Goal: Task Accomplishment & Management: Complete application form

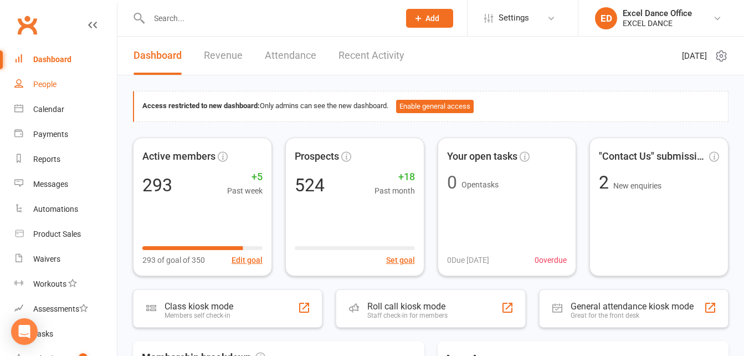
click at [47, 86] on div "People" at bounding box center [44, 84] width 23 height 9
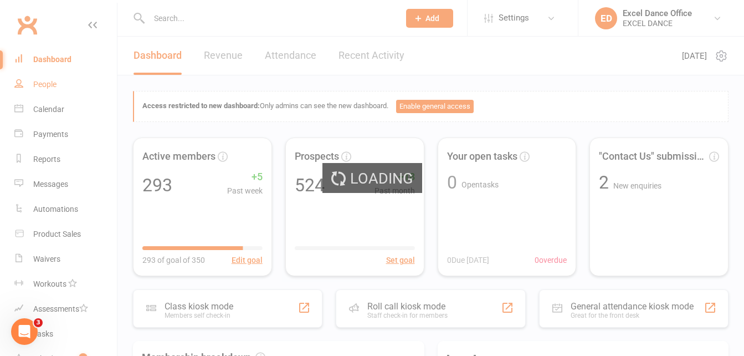
select select "100"
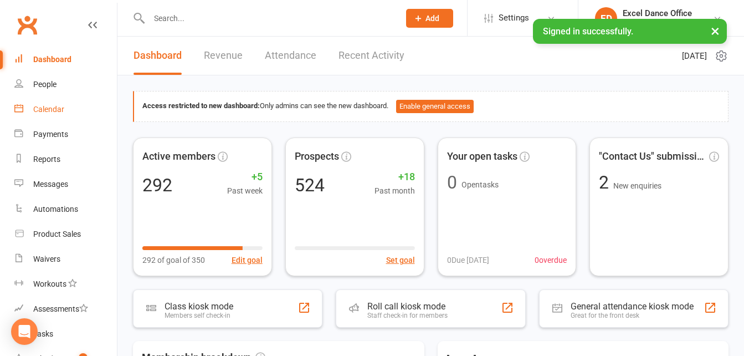
click at [49, 111] on div "Calendar" at bounding box center [48, 109] width 31 height 9
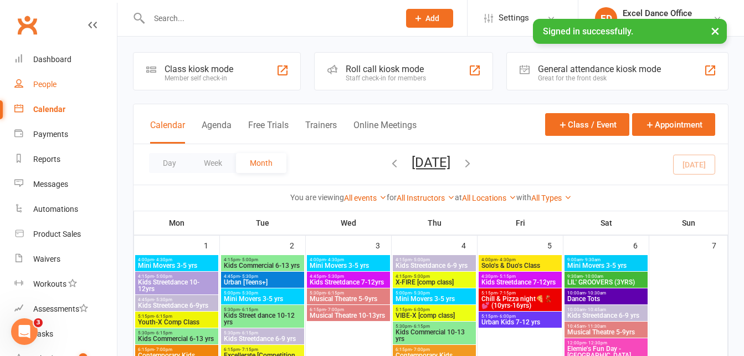
click at [45, 91] on link "People" at bounding box center [65, 84] width 102 height 25
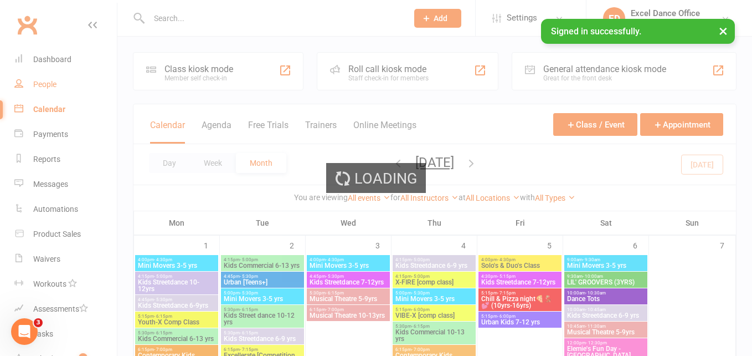
select select "100"
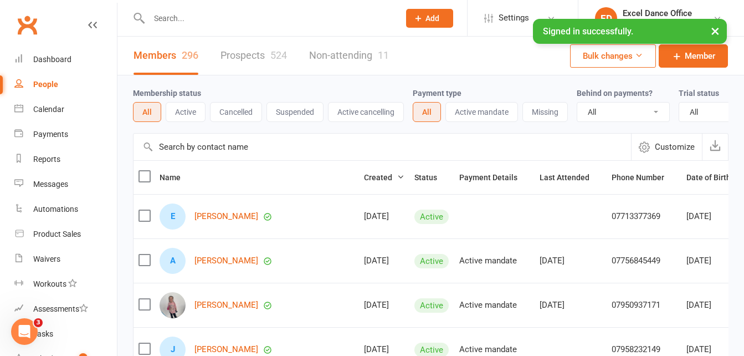
click at [248, 110] on button "Cancelled" at bounding box center [236, 112] width 52 height 20
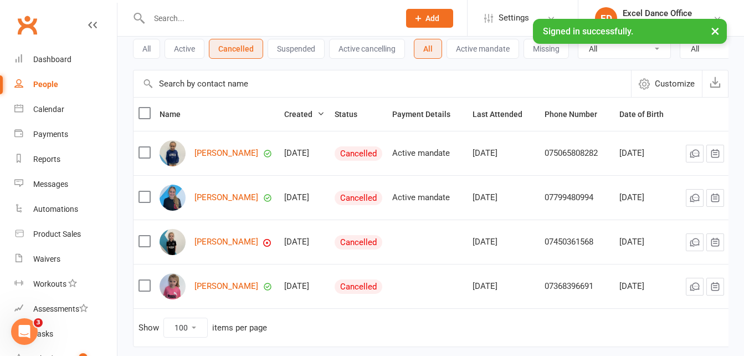
scroll to position [64, 0]
click at [233, 157] on link "[PERSON_NAME]" at bounding box center [226, 152] width 64 height 9
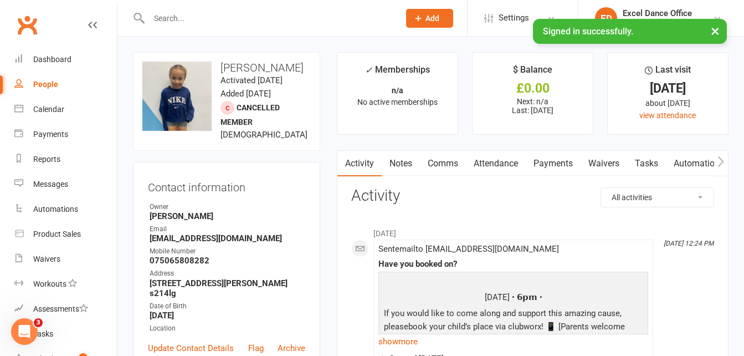
click at [195, 14] on input "text" at bounding box center [269, 19] width 246 height 16
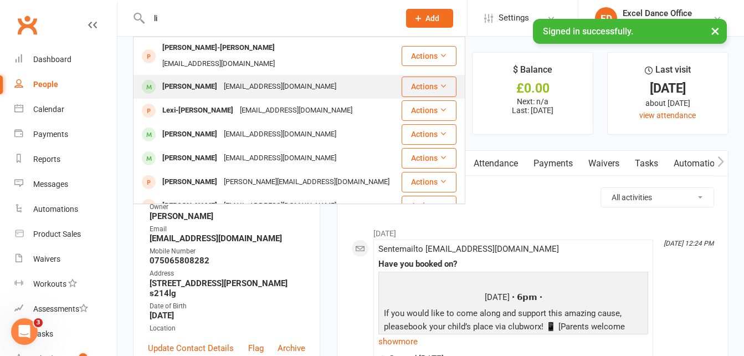
type input "l"
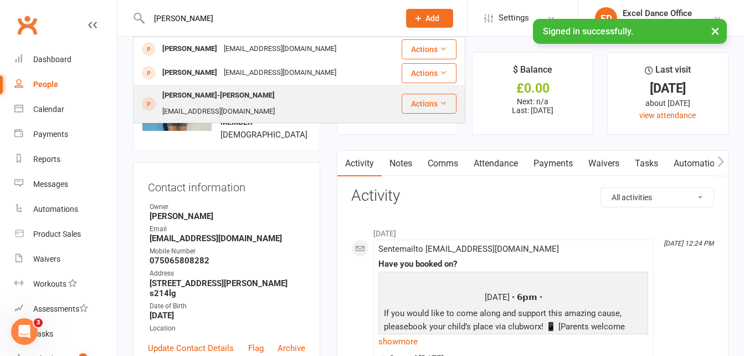
type input "[PERSON_NAME]"
click at [228, 104] on div "[EMAIL_ADDRESS][DOMAIN_NAME]" at bounding box center [218, 112] width 119 height 16
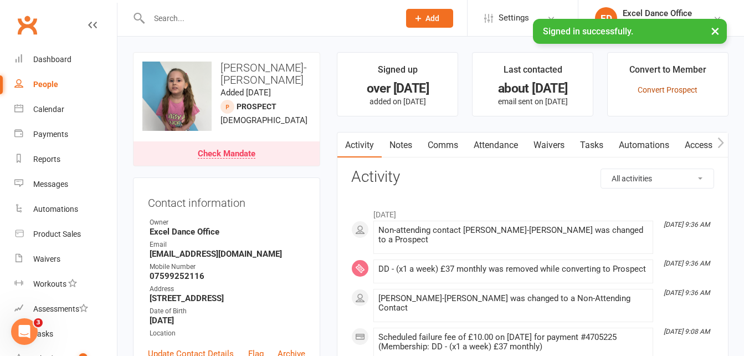
click at [682, 91] on link "Convert Prospect" at bounding box center [668, 89] width 60 height 9
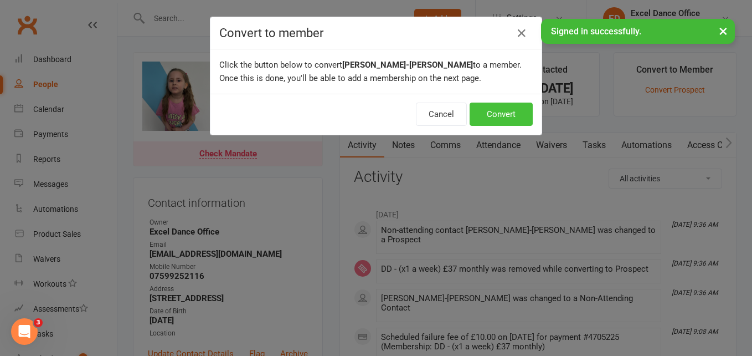
click at [489, 115] on button "Convert" at bounding box center [501, 113] width 63 height 23
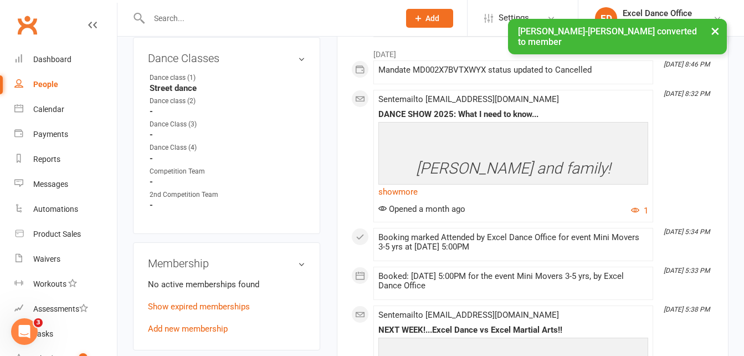
scroll to position [275, 0]
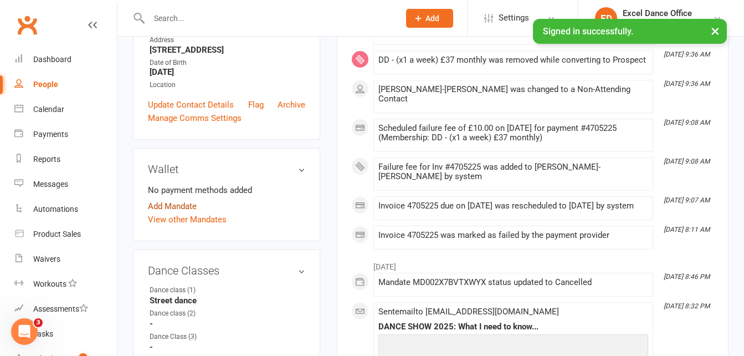
click at [180, 199] on link "Add Mandate" at bounding box center [172, 205] width 49 height 13
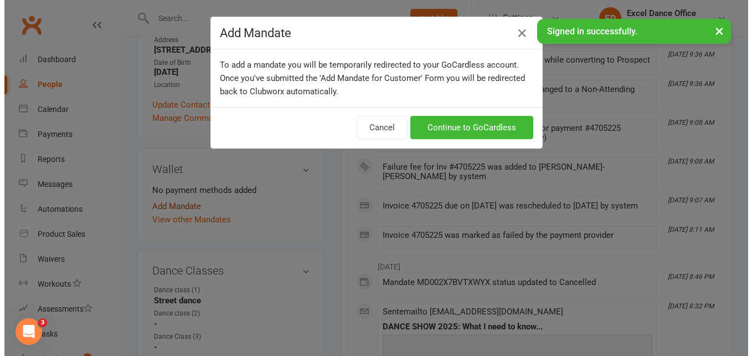
scroll to position [262, 0]
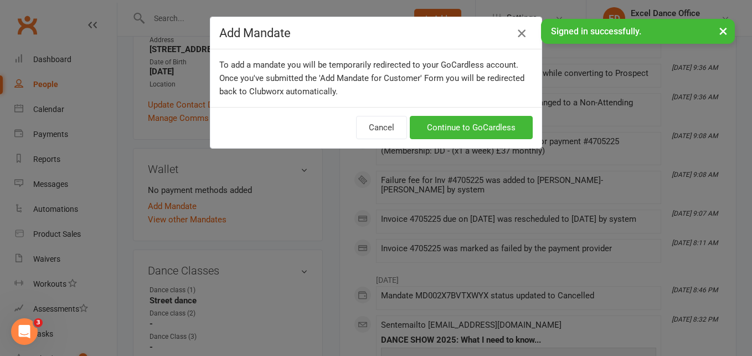
click at [519, 28] on icon "button" at bounding box center [521, 33] width 13 height 13
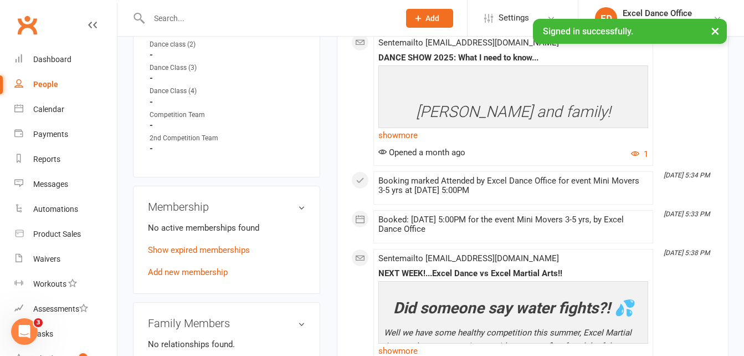
scroll to position [604, 0]
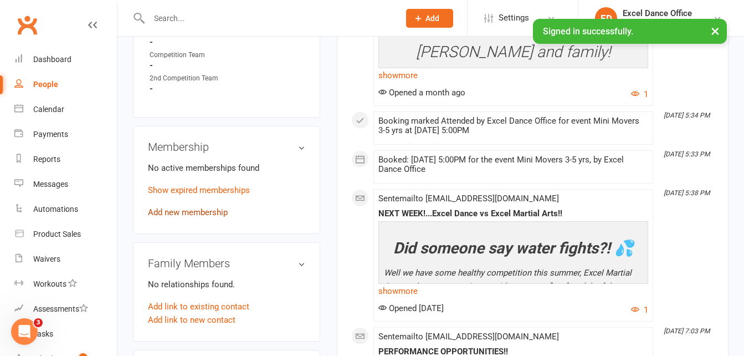
click at [212, 207] on link "Add new membership" at bounding box center [188, 212] width 80 height 10
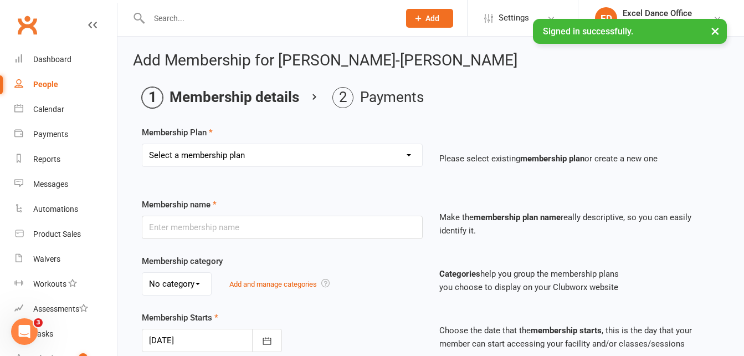
click at [410, 158] on select "Select a membership plan Create new Membership Plan DD - (Dance Tots) £32 month…" at bounding box center [282, 155] width 280 height 22
select select "2"
click at [142, 144] on select "Select a membership plan Create new Membership Plan DD - (Dance Tots) £32 month…" at bounding box center [282, 155] width 280 height 22
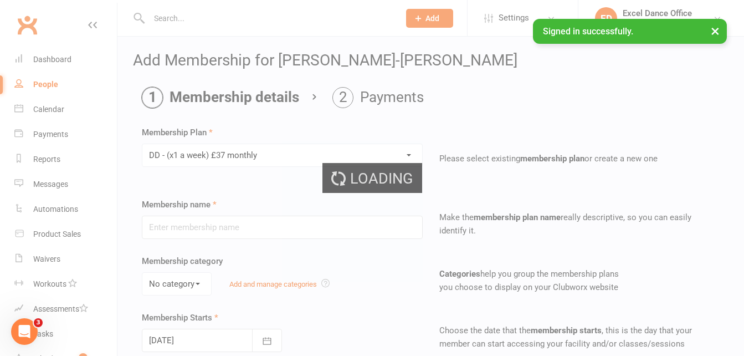
type input "DD - (x1 a week) £37 monthly"
select select "1"
type input "0"
type input "1"
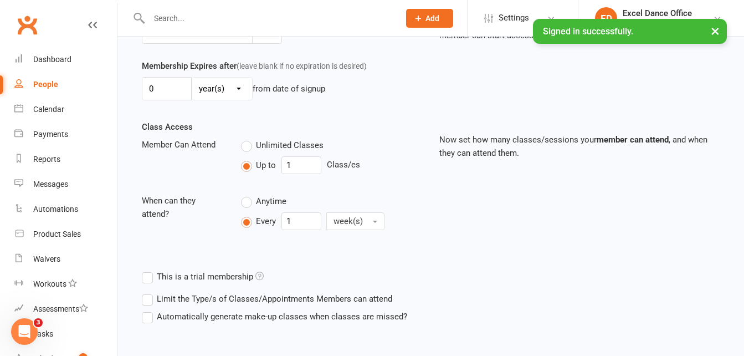
scroll to position [333, 0]
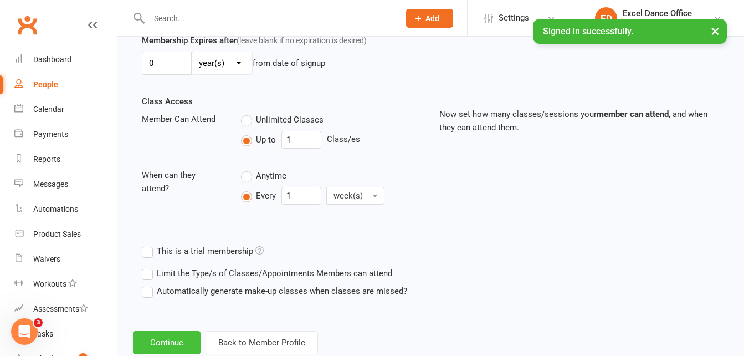
click at [186, 336] on button "Continue" at bounding box center [167, 342] width 68 height 23
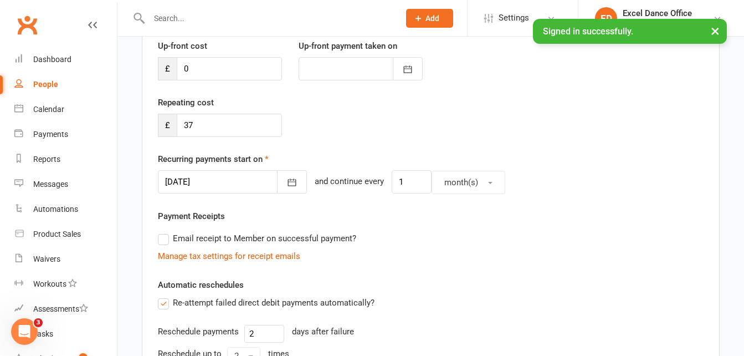
scroll to position [162, 0]
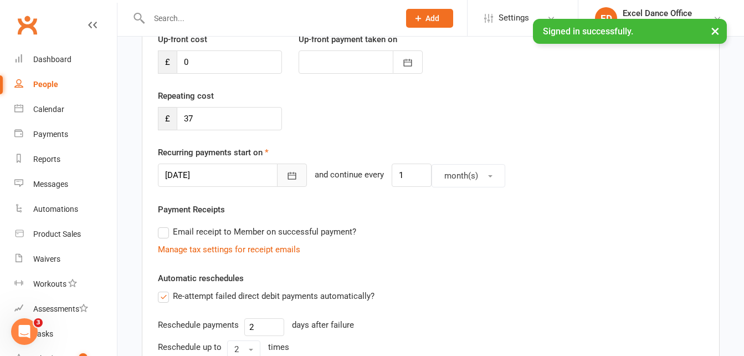
click at [277, 175] on button "button" at bounding box center [292, 174] width 30 height 23
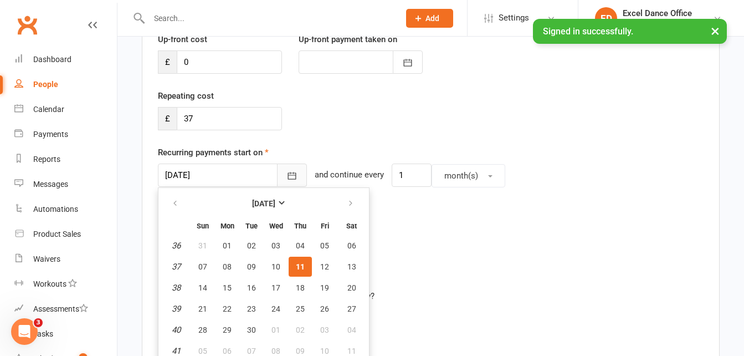
scroll to position [169, 0]
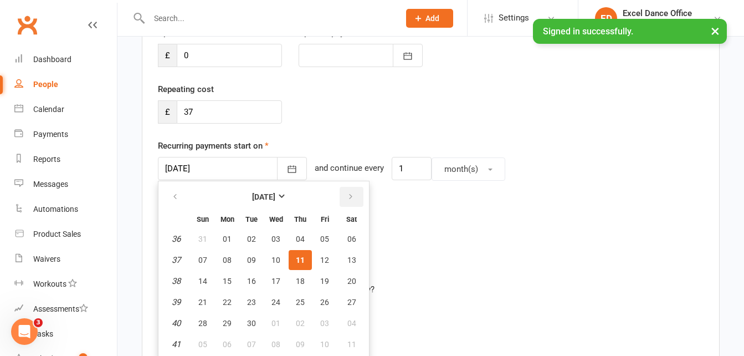
click at [352, 200] on icon "button" at bounding box center [351, 196] width 8 height 9
click at [277, 239] on span "01" at bounding box center [275, 238] width 9 height 9
type input "[DATE]"
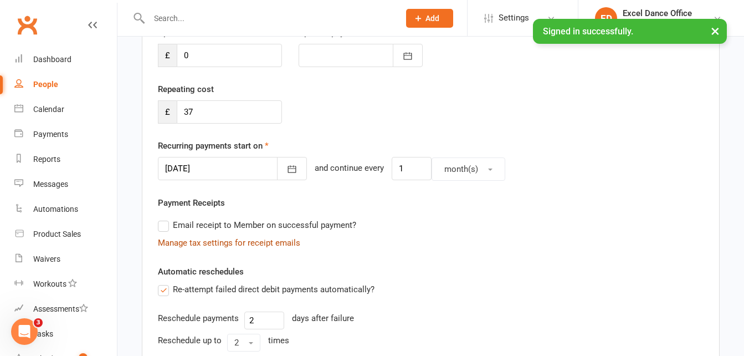
click at [277, 239] on link "Manage tax settings for receipt emails" at bounding box center [229, 243] width 142 height 10
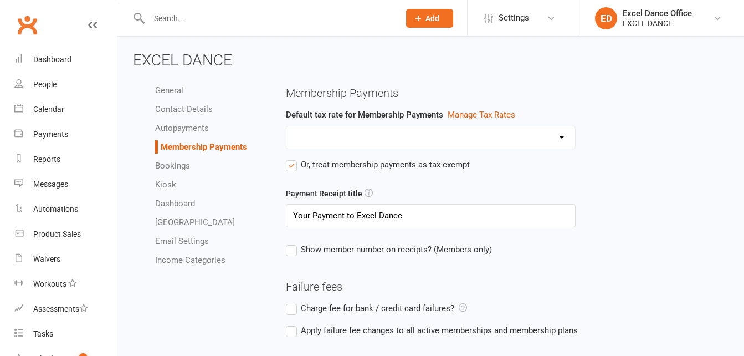
select select "expire_class_packs_on_booking_creation"
select select "allow_make_up_classes_for_expired_memberships_up_to_90d"
click at [88, 26] on icon at bounding box center [92, 24] width 9 height 9
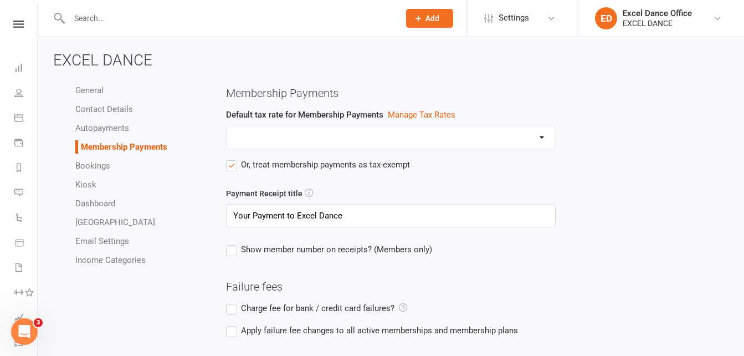
click at [110, 24] on input "text" at bounding box center [229, 19] width 326 height 16
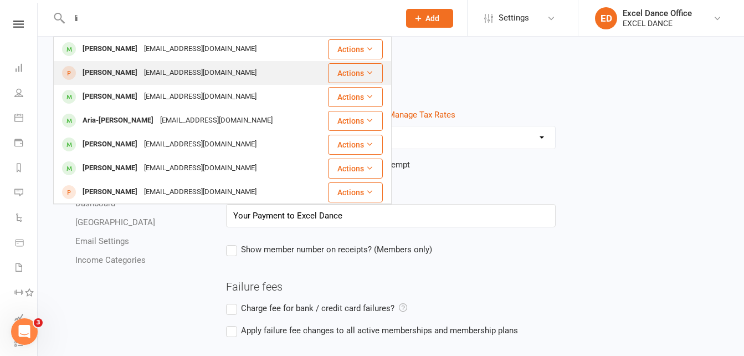
type input "l"
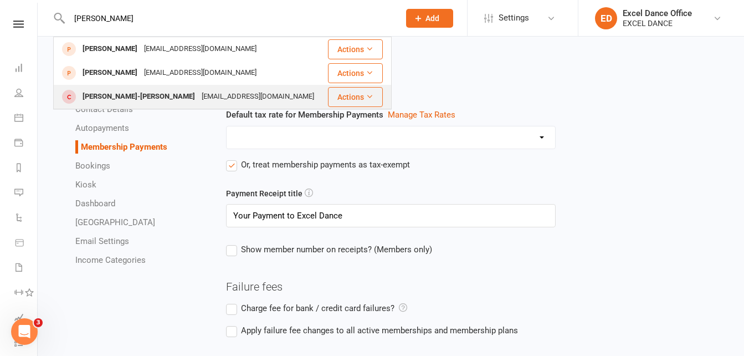
type input "[PERSON_NAME]"
click at [198, 100] on div "[EMAIL_ADDRESS][DOMAIN_NAME]" at bounding box center [257, 97] width 119 height 16
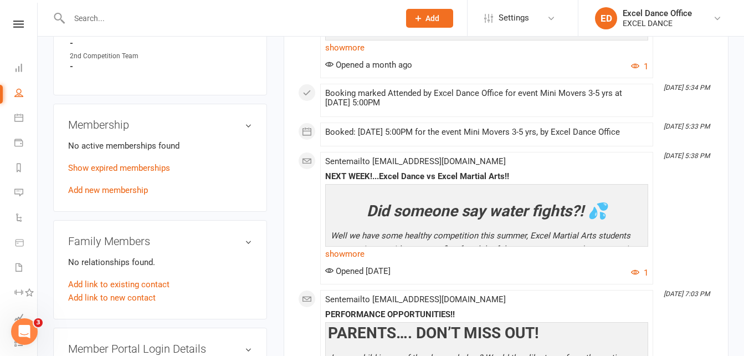
scroll to position [637, 0]
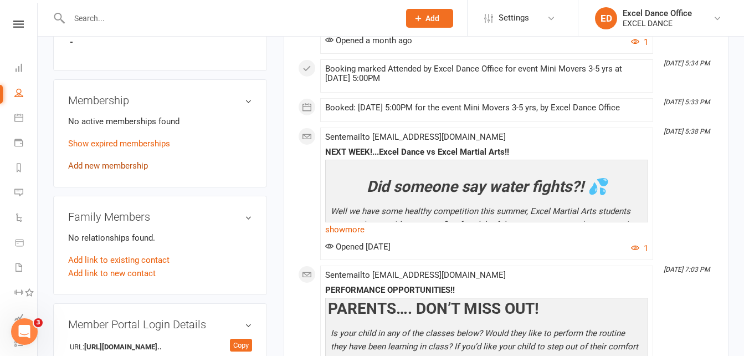
click at [129, 161] on link "Add new membership" at bounding box center [108, 166] width 80 height 10
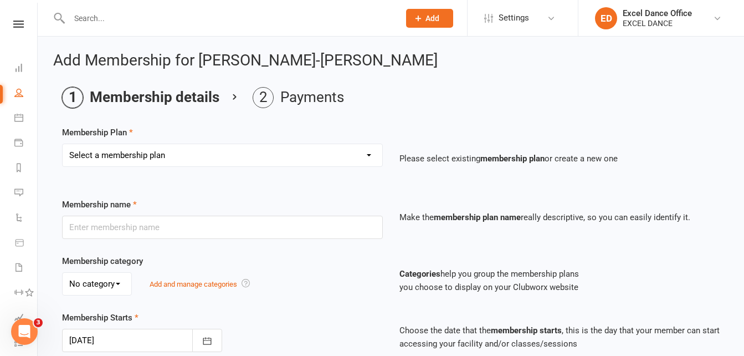
click at [372, 157] on select "Select a membership plan Create new Membership Plan DD - (Dance Tots) £32 month…" at bounding box center [223, 155] width 320 height 22
select select "2"
click at [63, 144] on select "Select a membership plan Create new Membership Plan DD - (Dance Tots) £32 month…" at bounding box center [223, 155] width 320 height 22
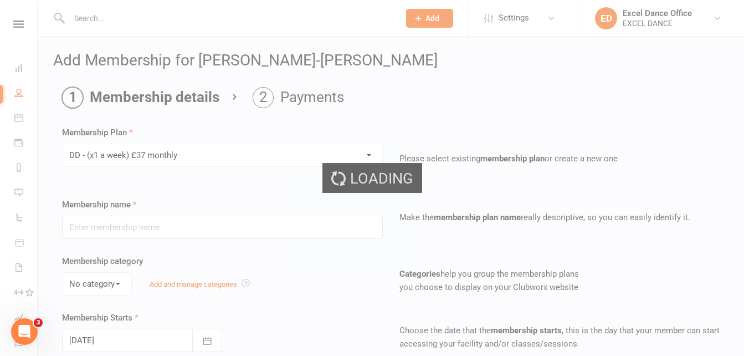
type input "DD - (x1 a week) £37 monthly"
select select "1"
type input "0"
type input "1"
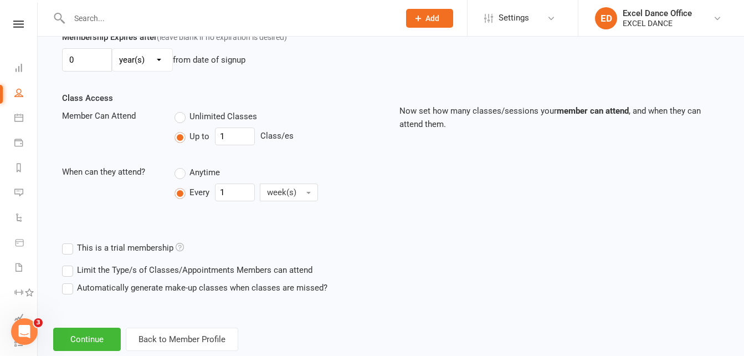
scroll to position [363, 0]
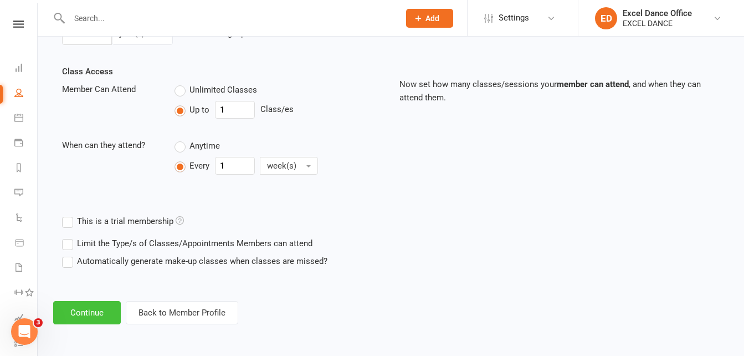
click at [101, 322] on button "Continue" at bounding box center [87, 312] width 68 height 23
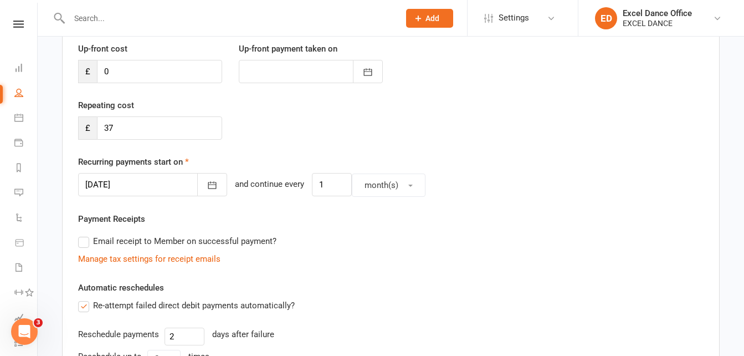
scroll to position [186, 0]
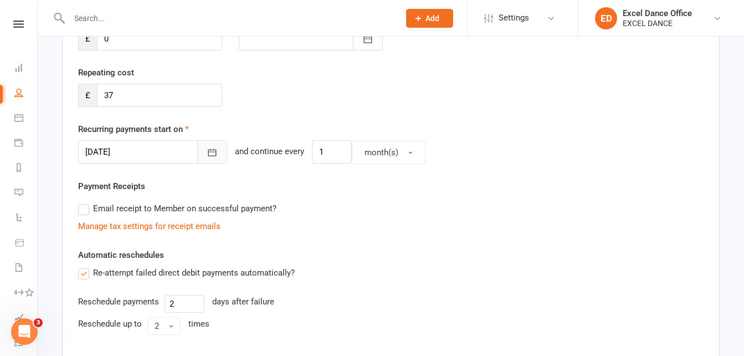
click at [207, 153] on icon "button" at bounding box center [212, 152] width 11 height 11
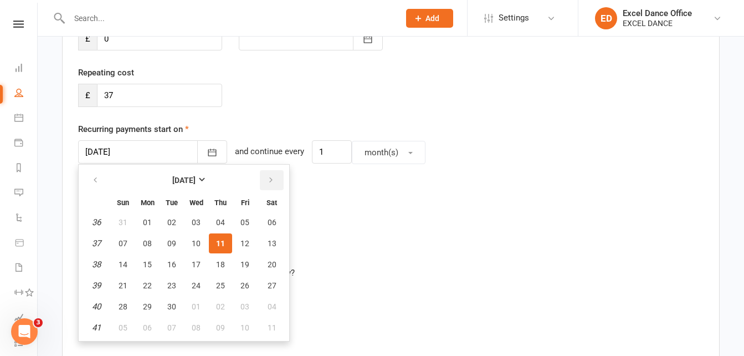
click at [278, 179] on button "button" at bounding box center [272, 180] width 24 height 20
click at [198, 221] on span "01" at bounding box center [196, 222] width 9 height 9
type input "[DATE]"
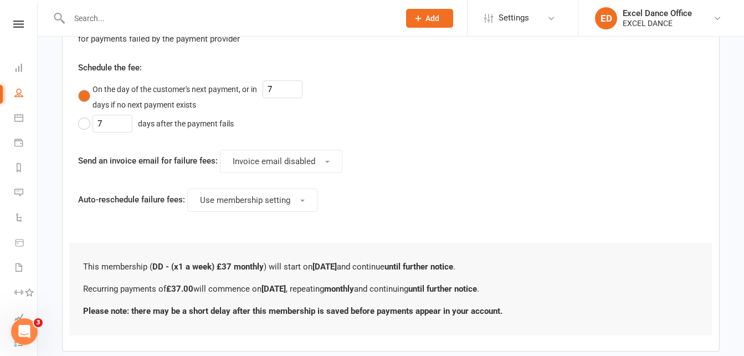
scroll to position [623, 0]
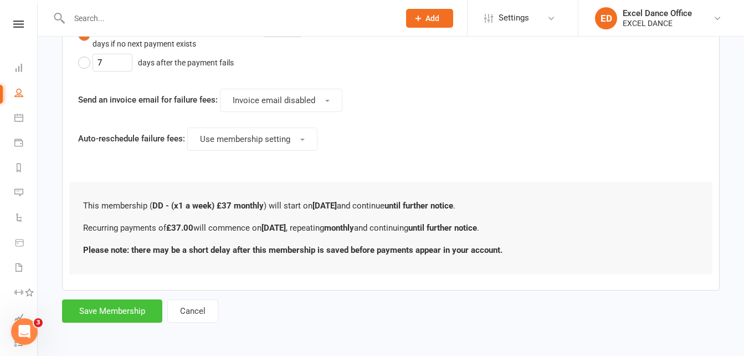
click at [115, 306] on button "Save Membership" at bounding box center [112, 310] width 100 height 23
